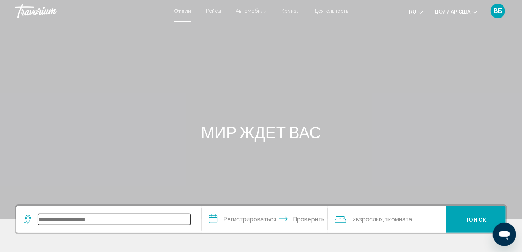
click at [53, 217] on input "Виджет поиска" at bounding box center [114, 219] width 152 height 11
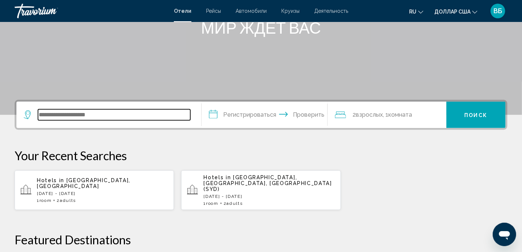
scroll to position [180, 0]
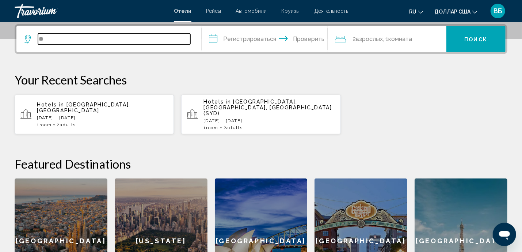
type input "*"
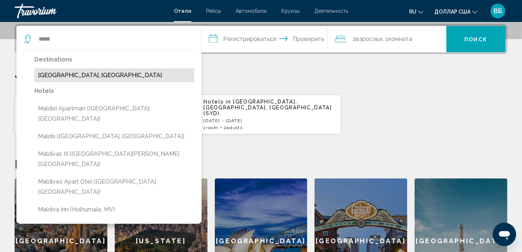
click at [76, 75] on button "[GEOGRAPHIC_DATA], [GEOGRAPHIC_DATA]" at bounding box center [114, 75] width 160 height 14
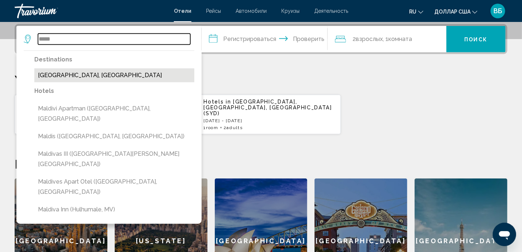
type input "**********"
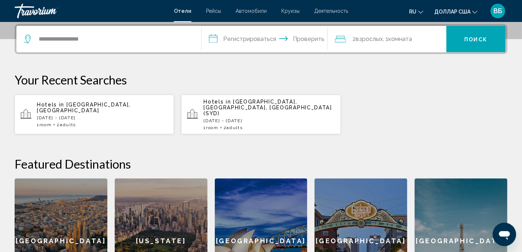
click at [215, 40] on input "**********" at bounding box center [266, 40] width 129 height 28
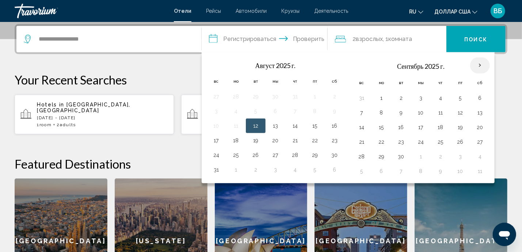
click at [478, 64] on th "В следующем месяце" at bounding box center [480, 65] width 20 height 16
click at [476, 64] on th "В следующем месяце" at bounding box center [480, 65] width 20 height 16
click at [477, 64] on th "В следующем месяце" at bounding box center [480, 65] width 20 height 16
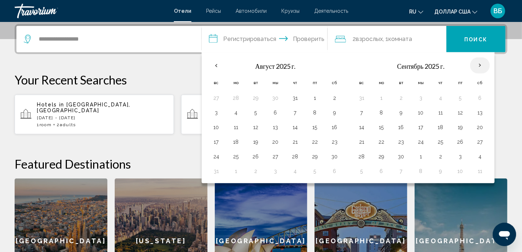
click at [477, 64] on th "В следующем месяце" at bounding box center [480, 65] width 20 height 16
click at [399, 171] on button "7" at bounding box center [401, 171] width 12 height 10
click at [478, 38] on font "Поиск" at bounding box center [475, 40] width 23 height 6
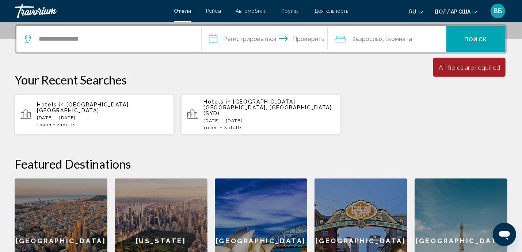
click at [214, 38] on input "**********" at bounding box center [266, 40] width 129 height 28
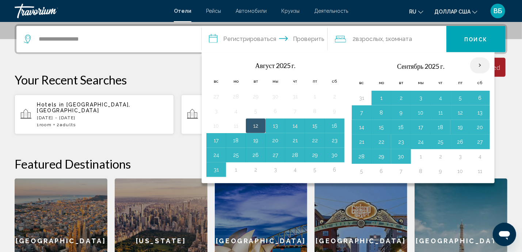
click at [476, 65] on th "В следующем месяце" at bounding box center [480, 65] width 20 height 16
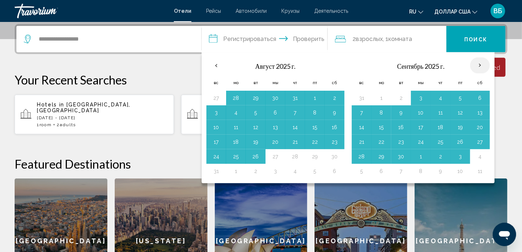
click at [476, 65] on th "В следующем месяце" at bounding box center [480, 65] width 20 height 16
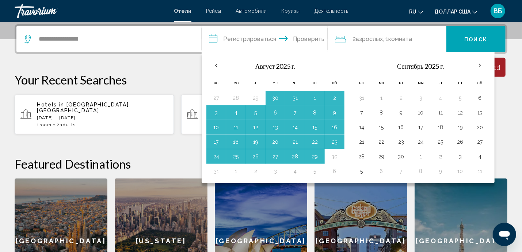
click at [505, 101] on div "Hotels in [GEOGRAPHIC_DATA], [GEOGRAPHIC_DATA] [GEOGRAPHIC_DATA][DATE] - [GEOGR…" at bounding box center [261, 114] width 493 height 40
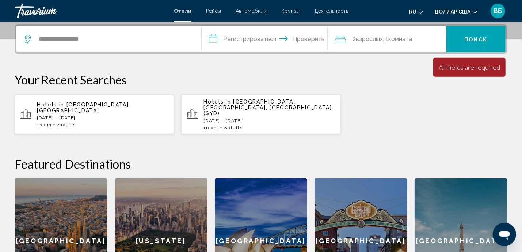
click at [214, 39] on input "**********" at bounding box center [266, 40] width 129 height 28
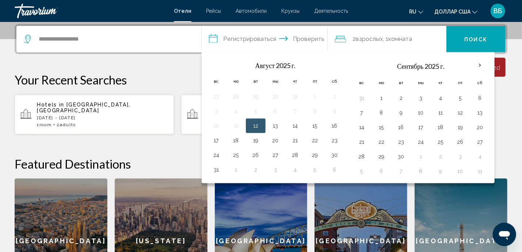
click at [257, 122] on button "12" at bounding box center [256, 125] width 12 height 10
click at [172, 79] on p "Your Recent Searches" at bounding box center [261, 79] width 493 height 15
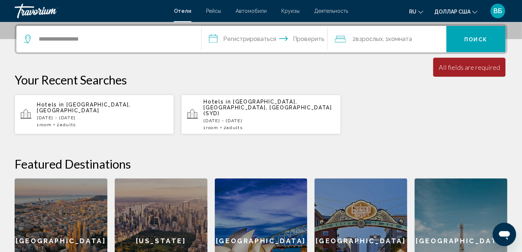
click at [214, 38] on input "**********" at bounding box center [266, 40] width 129 height 28
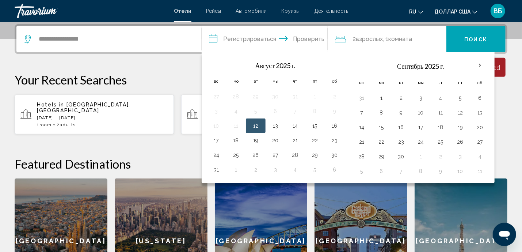
click at [253, 126] on button "12" at bounding box center [256, 125] width 12 height 10
click at [189, 131] on div "**********" at bounding box center [261, 163] width 522 height 279
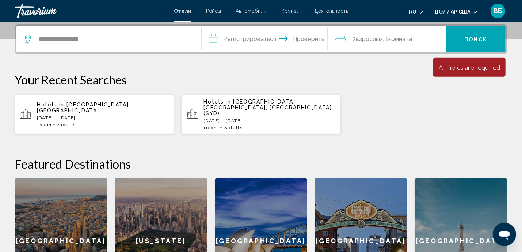
click at [212, 39] on input "**********" at bounding box center [266, 40] width 129 height 28
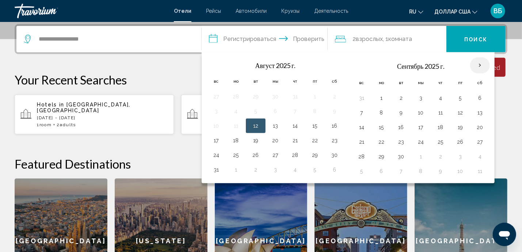
click at [473, 65] on th "В следующем месяце" at bounding box center [480, 65] width 20 height 16
click at [478, 66] on th "В следующем месяце" at bounding box center [480, 65] width 20 height 16
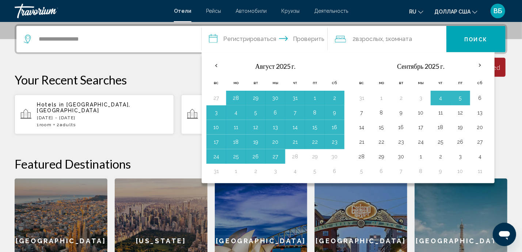
click at [503, 97] on div "Hotels in [GEOGRAPHIC_DATA], [GEOGRAPHIC_DATA] [GEOGRAPHIC_DATA][DATE] - [GEOGR…" at bounding box center [261, 114] width 493 height 40
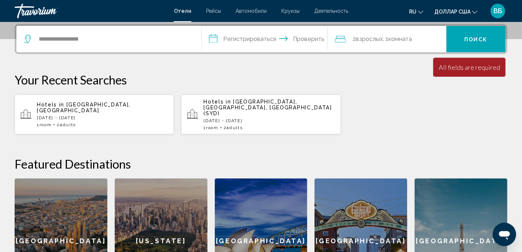
click at [214, 38] on input "**********" at bounding box center [266, 40] width 129 height 28
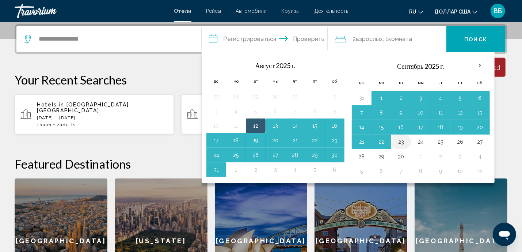
click at [398, 141] on button "23" at bounding box center [401, 142] width 12 height 10
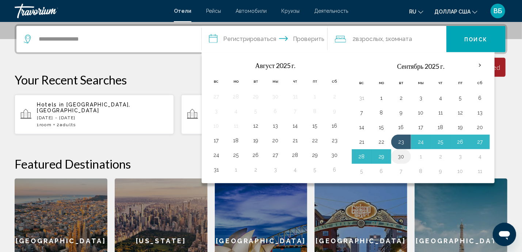
click at [400, 154] on button "30" at bounding box center [401, 156] width 12 height 10
type input "**********"
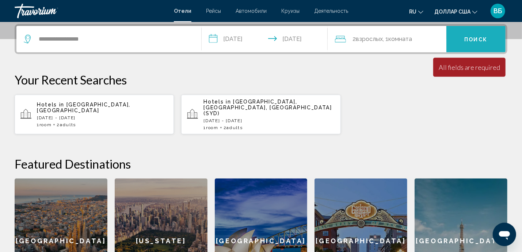
click at [467, 37] on font "Поиск" at bounding box center [475, 40] width 23 height 6
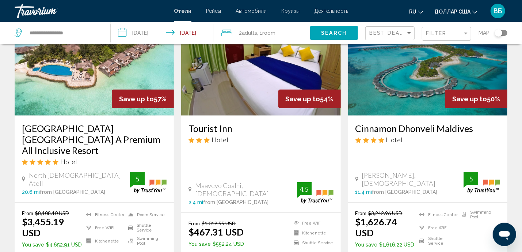
scroll to position [378, 0]
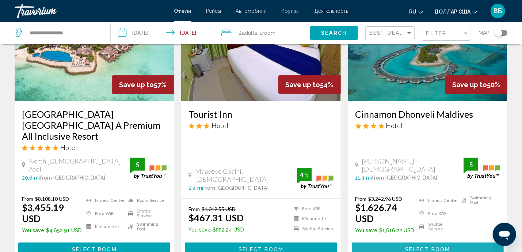
click at [445, 246] on span "Select Room" at bounding box center [427, 249] width 45 height 6
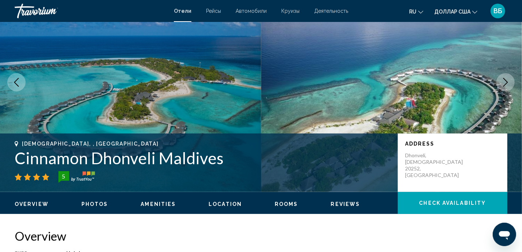
scroll to position [50, 0]
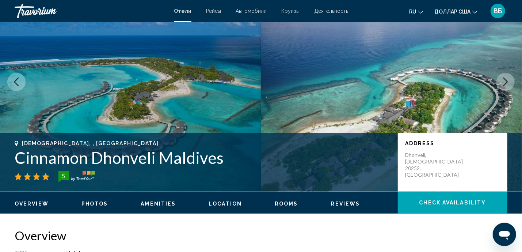
click at [509, 123] on img "Основное содержание" at bounding box center [391, 81] width 261 height 219
click at [505, 83] on icon "Next image" at bounding box center [505, 81] width 9 height 9
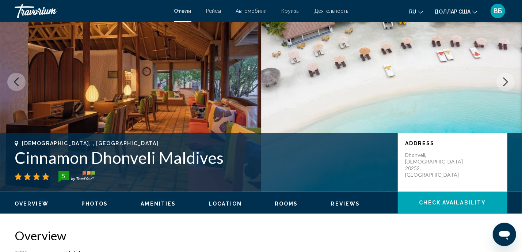
click at [505, 83] on icon "Next image" at bounding box center [505, 81] width 9 height 9
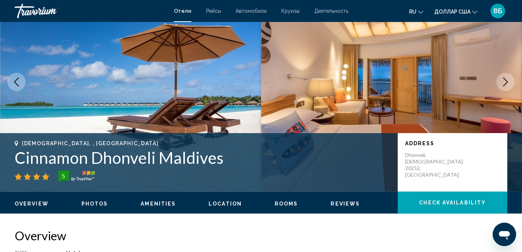
click at [505, 83] on icon "Next image" at bounding box center [505, 81] width 9 height 9
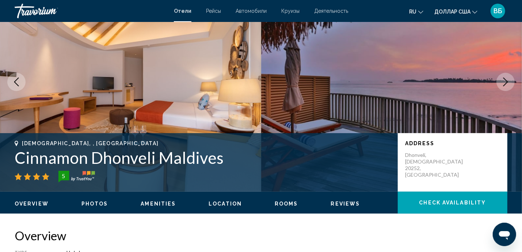
click at [505, 83] on icon "Next image" at bounding box center [505, 81] width 9 height 9
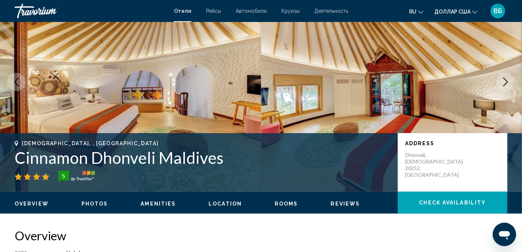
click at [505, 83] on icon "Next image" at bounding box center [505, 81] width 9 height 9
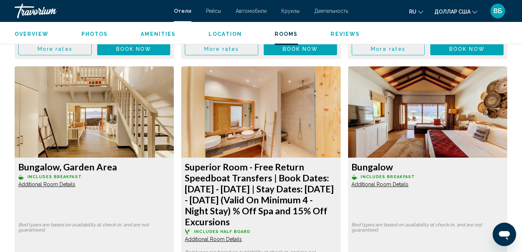
scroll to position [1247, 0]
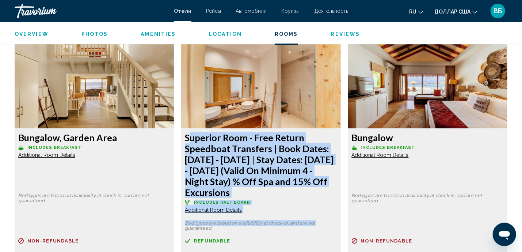
drag, startPoint x: 185, startPoint y: 126, endPoint x: 315, endPoint y: 229, distance: 166.1
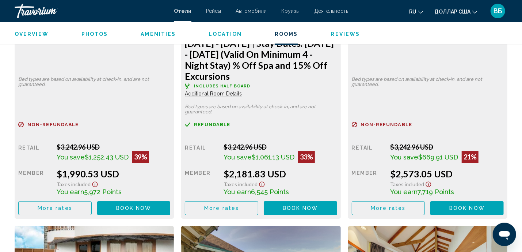
scroll to position [1363, 0]
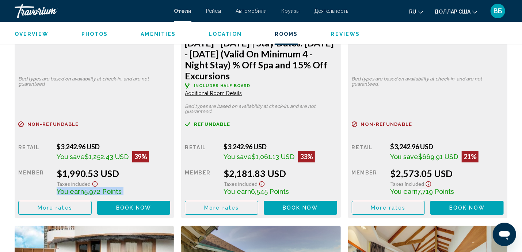
drag, startPoint x: 56, startPoint y: 196, endPoint x: 131, endPoint y: 204, distance: 75.7
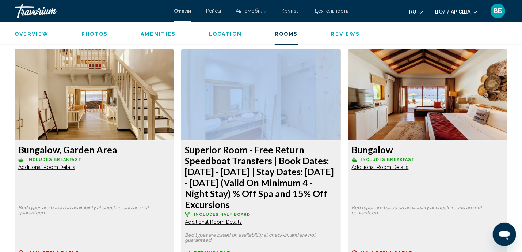
scroll to position [1232, 0]
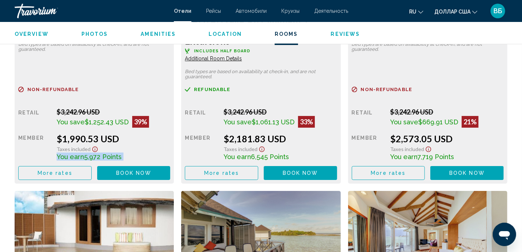
scroll to position [1407, 0]
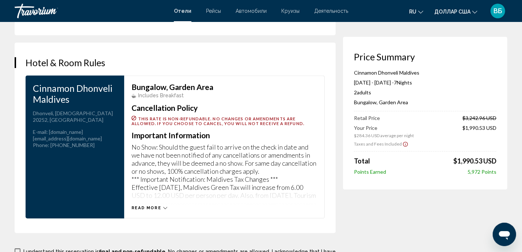
scroll to position [931, 0]
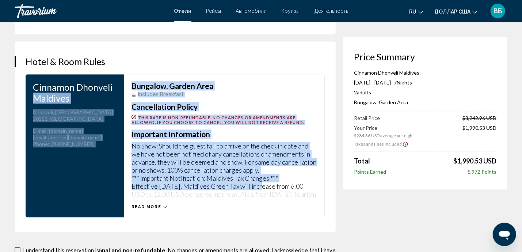
drag, startPoint x: 121, startPoint y: 73, endPoint x: 263, endPoint y: 188, distance: 183.5
click at [263, 188] on div "Hotel & Room Rules Cinnamon Dhonveli Maldives Address [GEOGRAPHIC_DATA][DEMOGRA…" at bounding box center [175, 136] width 321 height 190
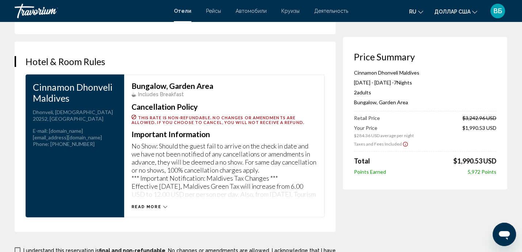
click at [287, 188] on p "No Show: Should the guest fail to arrive on the check in date and we have not b…" at bounding box center [223, 169] width 185 height 55
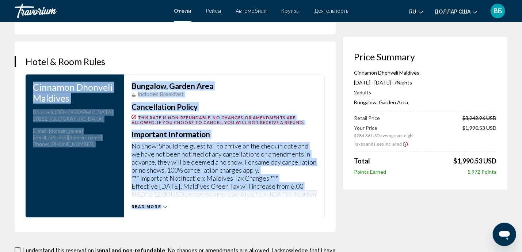
drag, startPoint x: 27, startPoint y: 82, endPoint x: 250, endPoint y: 202, distance: 253.5
click at [250, 202] on div "Cinnamon Dhonveli Maldives Address [GEOGRAPHIC_DATA][DEMOGRAPHIC_DATA] E-mail :…" at bounding box center [175, 145] width 306 height 143
click at [215, 169] on p "No Show: Should the guest fail to arrive on the check in date and we have not b…" at bounding box center [223, 169] width 185 height 55
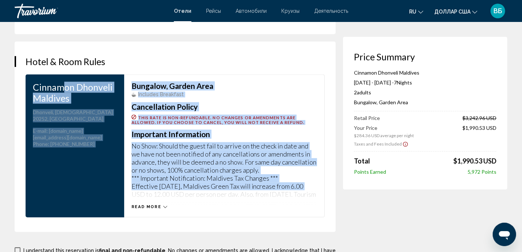
drag, startPoint x: 62, startPoint y: 81, endPoint x: 307, endPoint y: 183, distance: 265.2
click at [307, 183] on div "Cinnamon Dhonveli Maldives Address [GEOGRAPHIC_DATA][DEMOGRAPHIC_DATA] E-mail :…" at bounding box center [175, 145] width 306 height 143
click at [287, 149] on p "No Show: Should the guest fail to arrive on the check in date and we have not b…" at bounding box center [223, 169] width 185 height 55
drag, startPoint x: 43, startPoint y: 80, endPoint x: 324, endPoint y: 191, distance: 302.3
click at [324, 191] on div "Cinnamon Dhonveli Maldives Address [GEOGRAPHIC_DATA][DEMOGRAPHIC_DATA] E-mail :…" at bounding box center [175, 145] width 306 height 143
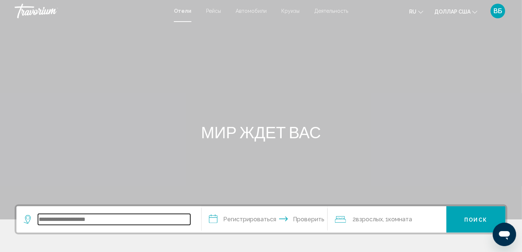
click at [50, 215] on input "Виджет поиска" at bounding box center [114, 219] width 152 height 11
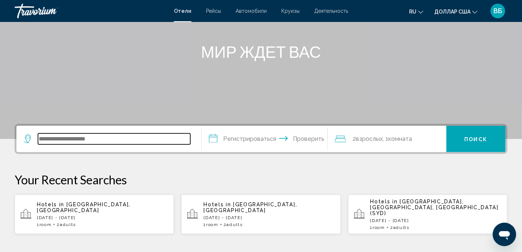
scroll to position [180, 0]
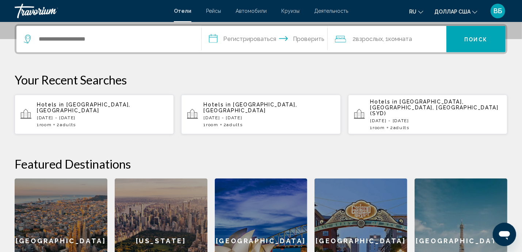
drag, startPoint x: 230, startPoint y: 98, endPoint x: 264, endPoint y: 98, distance: 33.6
click at [264, 102] on p "Hotels in Maldives, Maldives" at bounding box center [268, 108] width 131 height 12
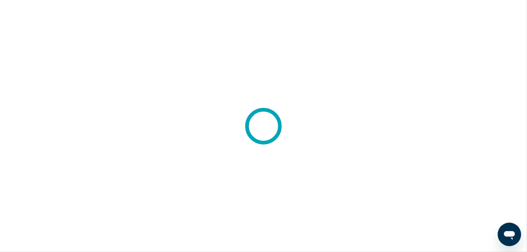
drag, startPoint x: 0, startPoint y: 0, endPoint x: 32, endPoint y: 128, distance: 131.7
click at [32, 128] on div at bounding box center [263, 126] width 527 height 252
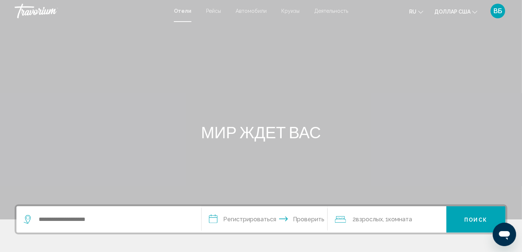
click at [37, 218] on div "Виджет поиска" at bounding box center [107, 219] width 166 height 11
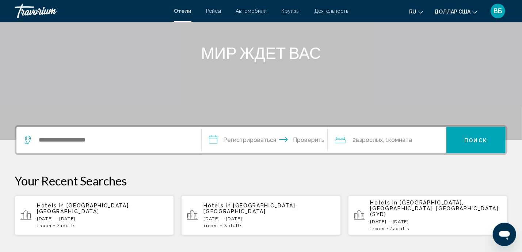
scroll to position [180, 0]
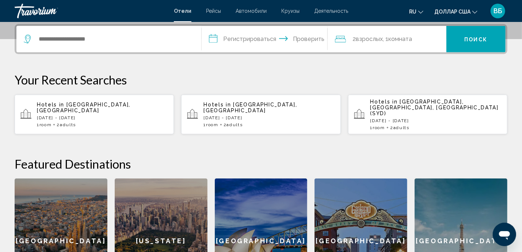
click at [37, 38] on div "Виджет поиска" at bounding box center [107, 39] width 166 height 11
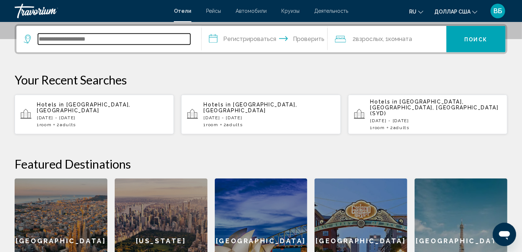
click at [43, 38] on input "Виджет поиска" at bounding box center [114, 39] width 152 height 11
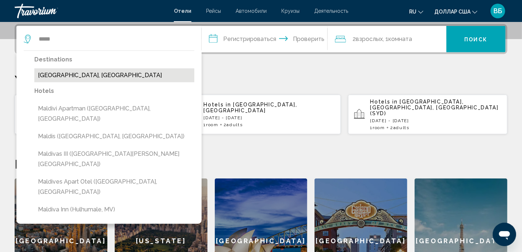
click at [47, 73] on button "[GEOGRAPHIC_DATA], [GEOGRAPHIC_DATA]" at bounding box center [114, 75] width 160 height 14
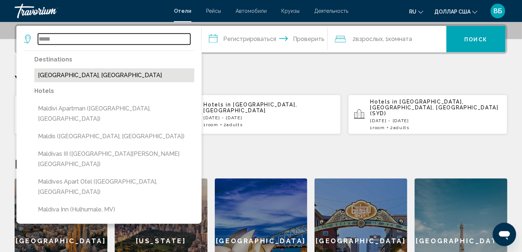
type input "**********"
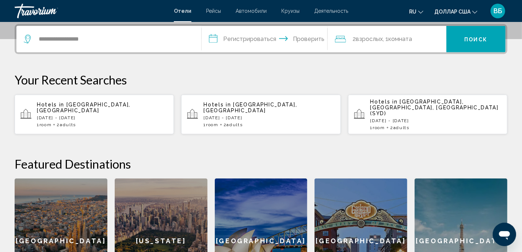
click at [212, 39] on input "**********" at bounding box center [266, 40] width 129 height 28
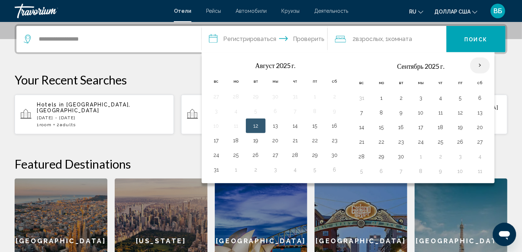
click at [479, 63] on th "В следующем месяце" at bounding box center [480, 65] width 20 height 16
click at [341, 37] on icon "Путешественники: 2 взрослых, 0 детей" at bounding box center [340, 39] width 11 height 7
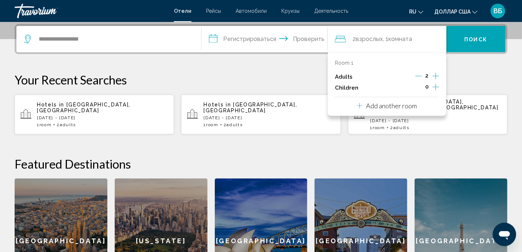
click at [436, 85] on icon "Increment children" at bounding box center [435, 87] width 7 height 7
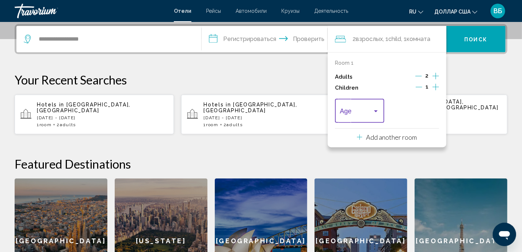
click at [375, 110] on div "Travelers: 2 adults, 1 child" at bounding box center [376, 111] width 4 height 2
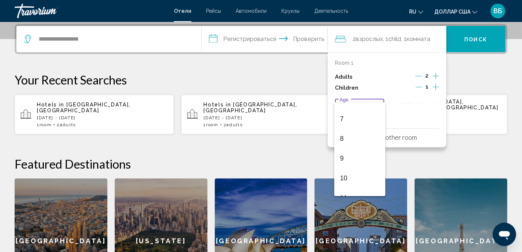
scroll to position [146, 0]
click at [353, 166] on span "10" at bounding box center [359, 163] width 39 height 20
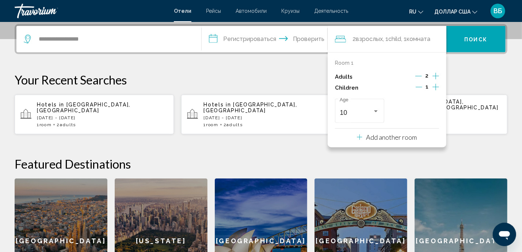
click at [404, 137] on p "Add another room" at bounding box center [391, 137] width 51 height 8
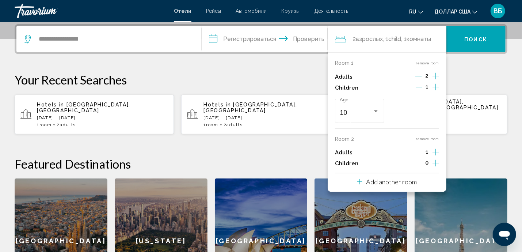
click at [481, 82] on p "Your Recent Searches" at bounding box center [261, 79] width 493 height 15
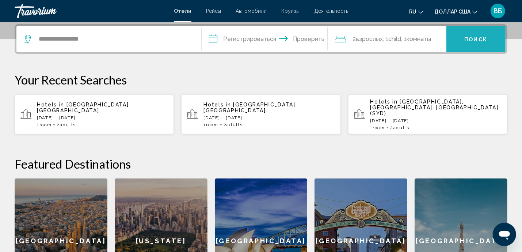
click at [477, 37] on font "Поиск" at bounding box center [475, 40] width 23 height 6
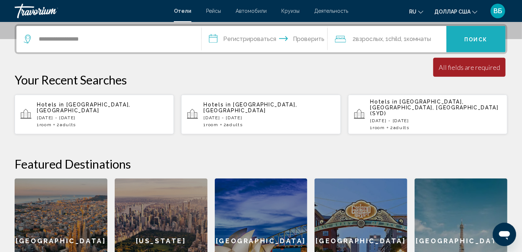
click at [475, 37] on font "Поиск" at bounding box center [475, 40] width 23 height 6
drag, startPoint x: 432, startPoint y: 60, endPoint x: 434, endPoint y: 69, distance: 9.1
click at [434, 69] on div "**********" at bounding box center [261, 163] width 522 height 279
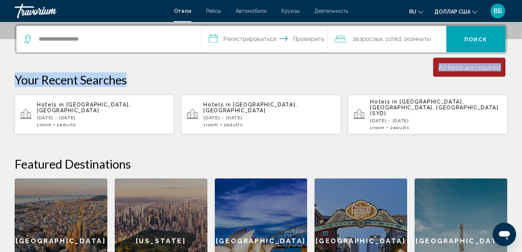
drag, startPoint x: 519, startPoint y: 63, endPoint x: 441, endPoint y: 70, distance: 78.4
click at [441, 70] on div "**********" at bounding box center [261, 163] width 522 height 279
click at [452, 70] on div "All fields are required" at bounding box center [469, 67] width 61 height 8
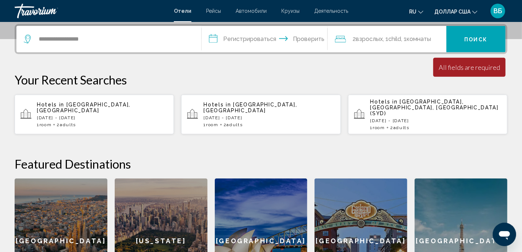
click at [452, 70] on div "All fields are required" at bounding box center [469, 67] width 61 height 8
drag, startPoint x: 452, startPoint y: 70, endPoint x: 468, endPoint y: 91, distance: 26.1
click at [468, 91] on div "Your Recent Searches Hotels in Maldives, Maldives Tue, 30 Sep - Mon, 06 Oct 1 R…" at bounding box center [261, 103] width 493 height 62
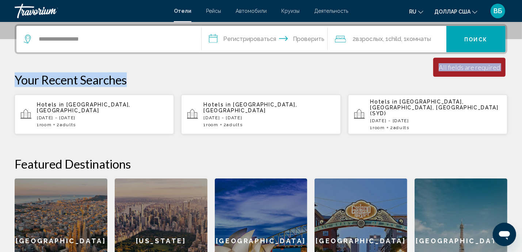
drag, startPoint x: 439, startPoint y: 61, endPoint x: 511, endPoint y: 62, distance: 71.9
click at [511, 62] on div "**********" at bounding box center [261, 163] width 522 height 279
click at [497, 68] on div "All fields are required" at bounding box center [469, 67] width 61 height 8
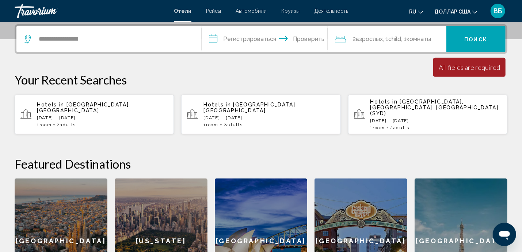
click at [256, 115] on p "Tue, 23 Sep - Tue, 30 Sep" at bounding box center [268, 117] width 131 height 5
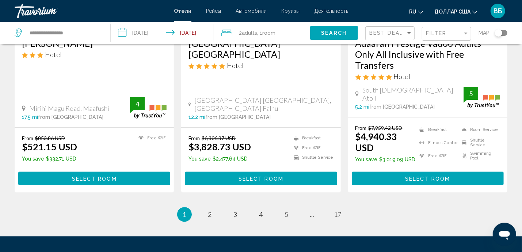
scroll to position [1036, 0]
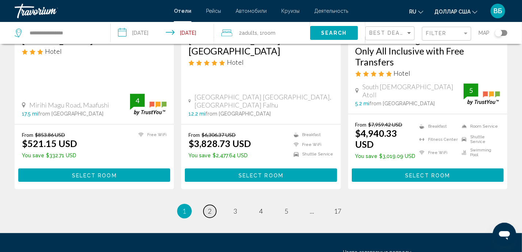
click at [208, 207] on span "2" at bounding box center [210, 211] width 4 height 8
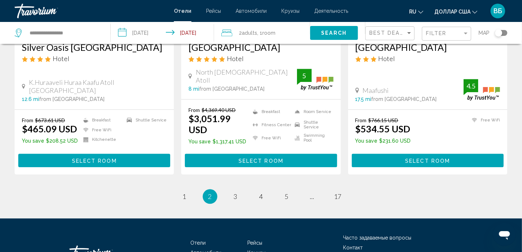
scroll to position [989, 0]
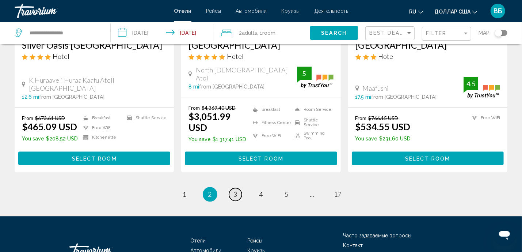
click at [238, 188] on link "page 3" at bounding box center [235, 194] width 13 height 13
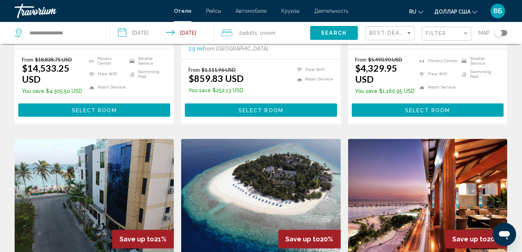
scroll to position [755, 0]
